Goal: Task Accomplishment & Management: Complete application form

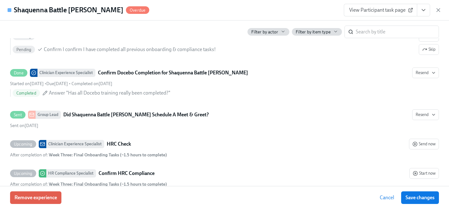
scroll to position [1170, 0]
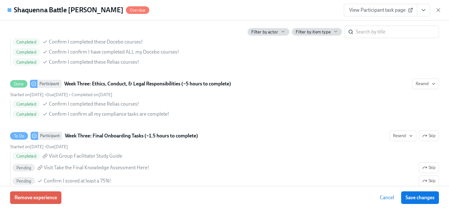
click at [371, 10] on span "View Participant task page" at bounding box center [380, 10] width 63 height 6
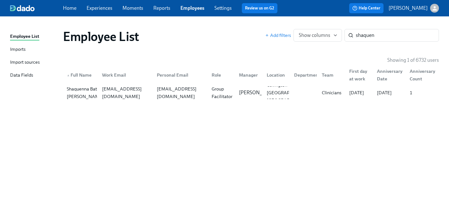
click at [104, 5] on link "Experiences" at bounding box center [100, 8] width 26 height 6
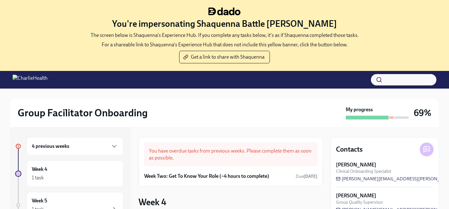
scroll to position [65, 0]
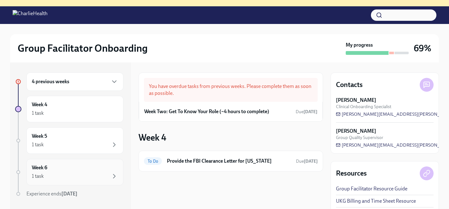
click at [64, 170] on div "Week 6 1 task" at bounding box center [75, 172] width 86 height 16
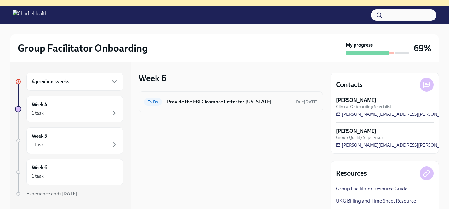
click at [241, 102] on h6 "Provide the FBI Clearance Letter for Pennsylvania" at bounding box center [229, 101] width 124 height 7
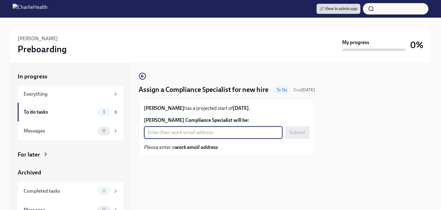
click at [192, 139] on input "Elizabeth Baynes Johnson's Compliance Specialist will be:" at bounding box center [213, 132] width 139 height 13
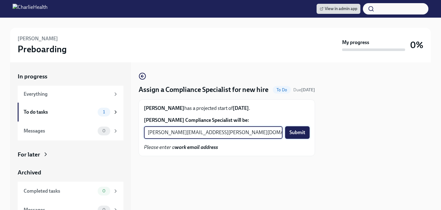
type input "michelle.winograd@charliehealth.com"
click at [296, 136] on span "Submit" at bounding box center [298, 133] width 16 height 6
